Goal: Task Accomplishment & Management: Use online tool/utility

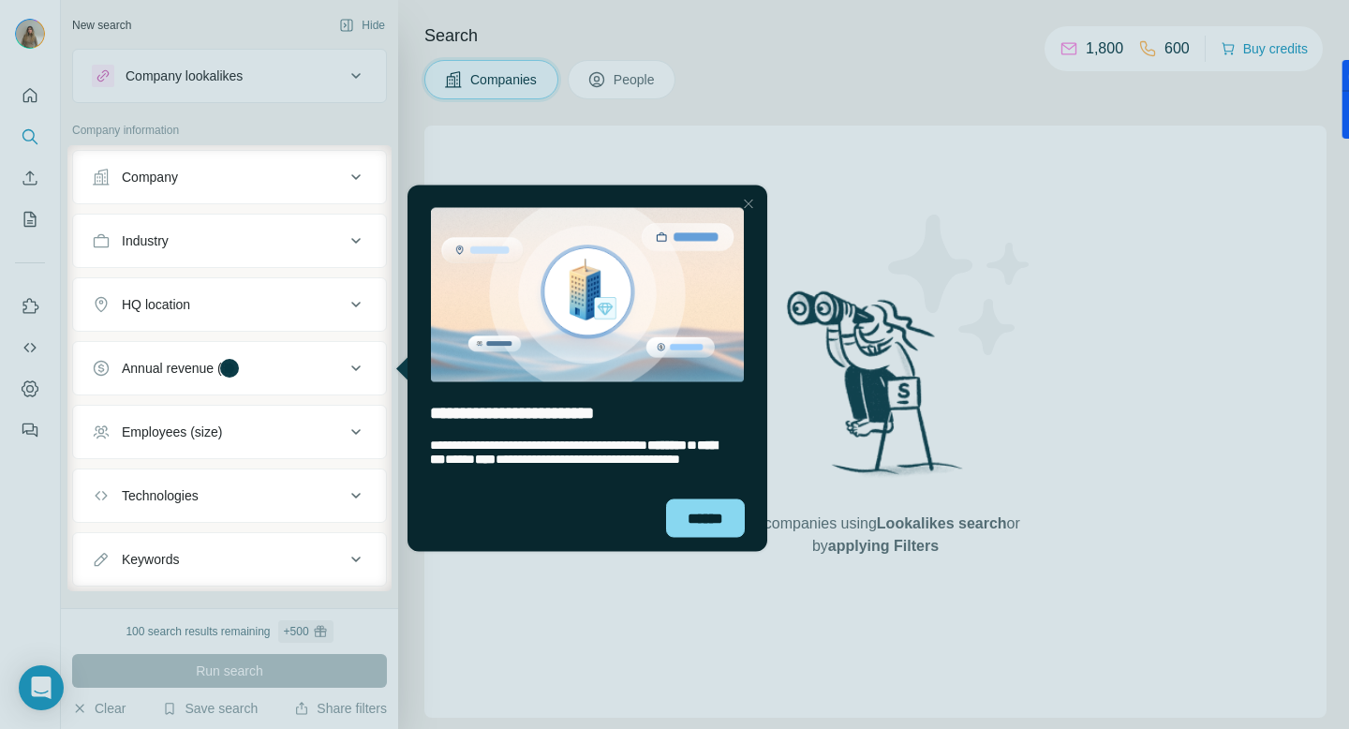
click at [746, 200] on div at bounding box center [748, 203] width 22 height 22
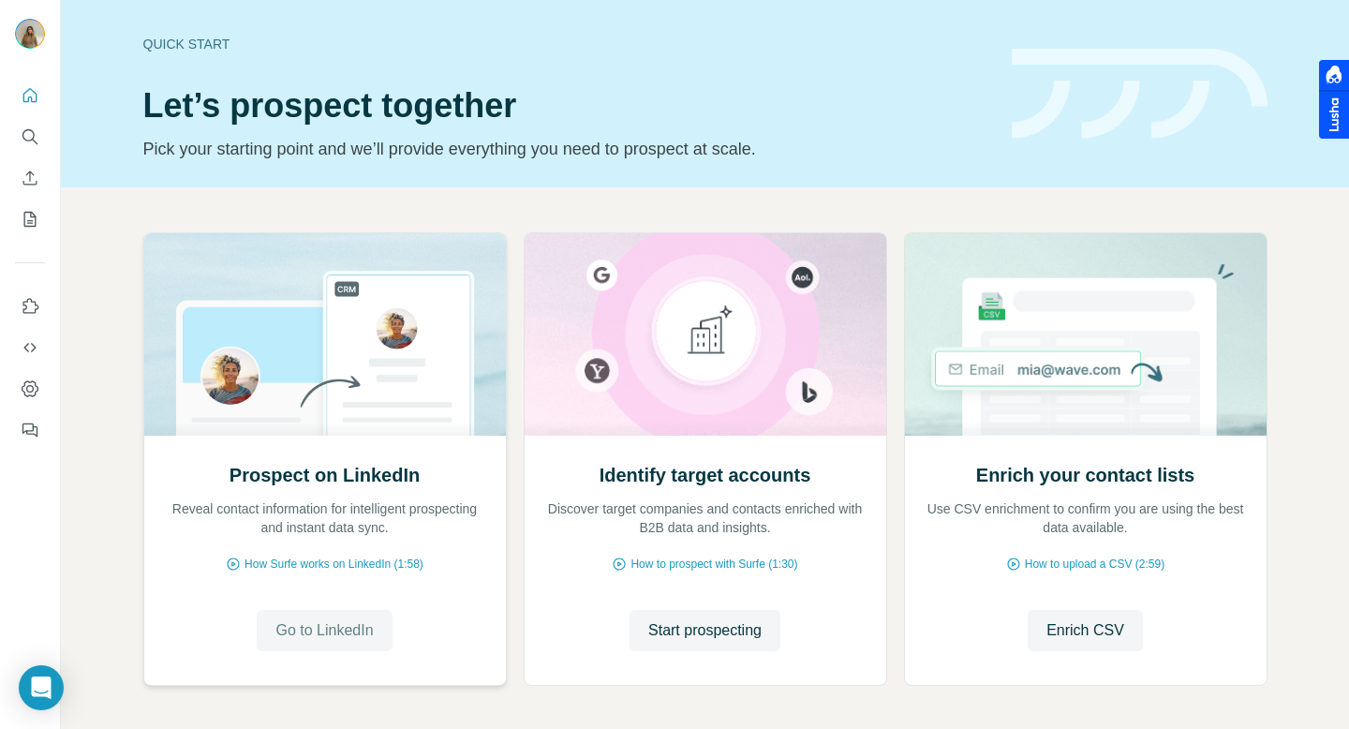
click at [326, 629] on span "Go to LinkedIn" at bounding box center [323, 630] width 97 height 22
click at [725, 626] on span "Start prospecting" at bounding box center [704, 630] width 113 height 22
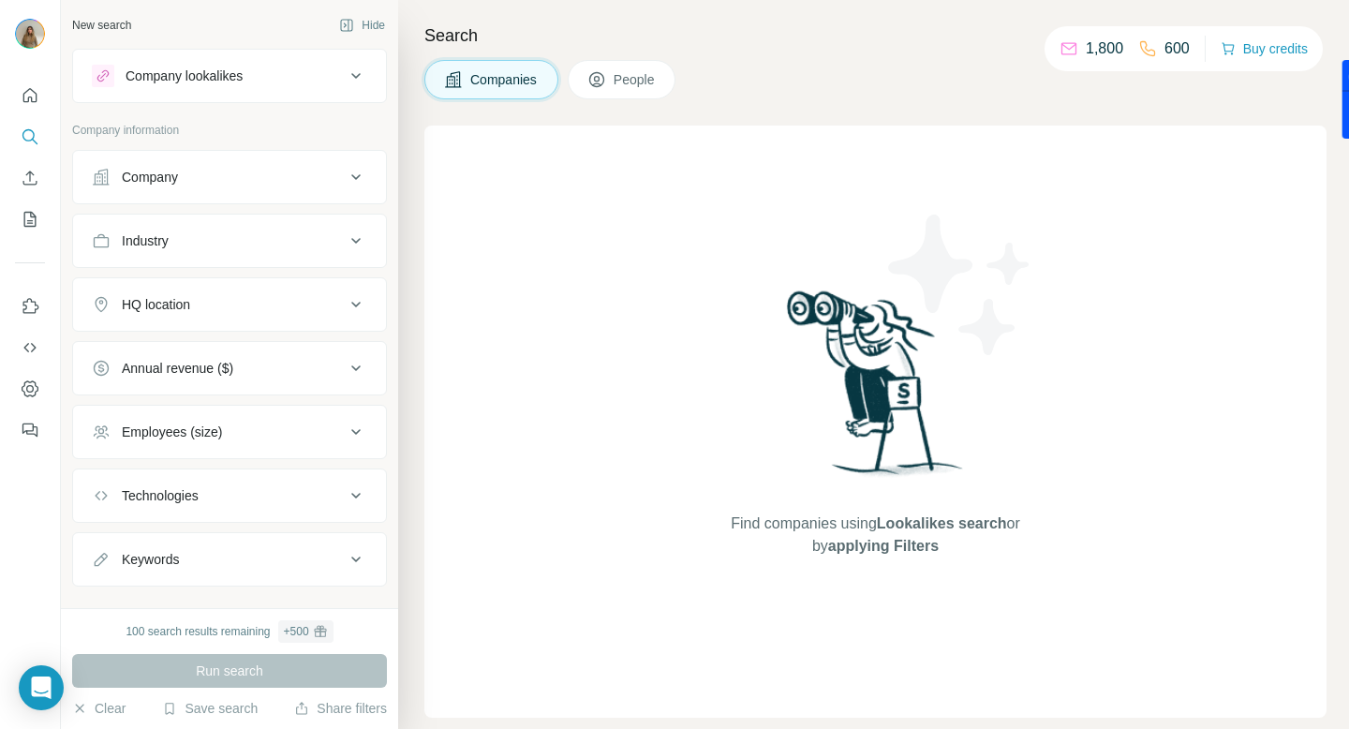
click at [239, 170] on div "Company" at bounding box center [218, 177] width 253 height 19
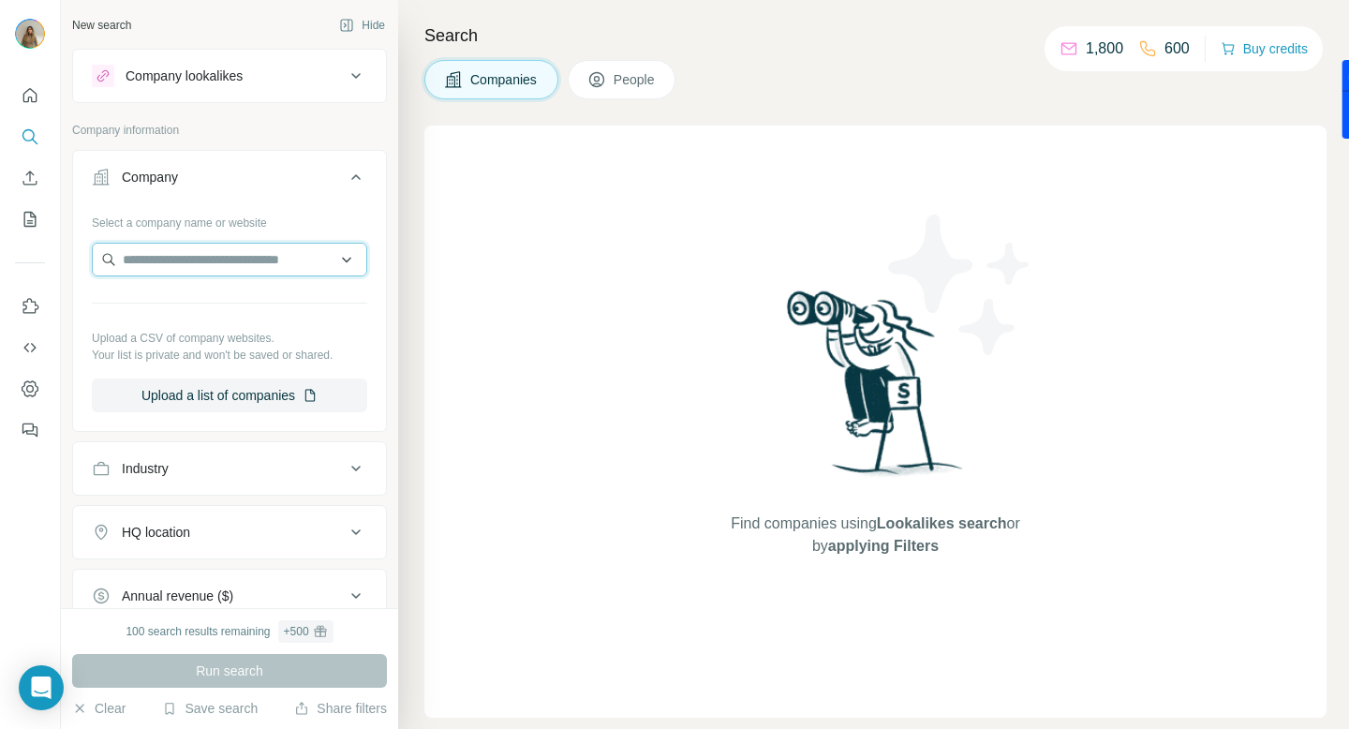
click at [223, 271] on input "text" at bounding box center [229, 260] width 275 height 34
type input "*"
click at [450, 356] on div "Find companies using Lookalikes search or by applying Filters" at bounding box center [875, 422] width 902 height 592
click at [261, 345] on p "Upload a CSV of company websites." at bounding box center [229, 338] width 275 height 17
